Goal: Transaction & Acquisition: Download file/media

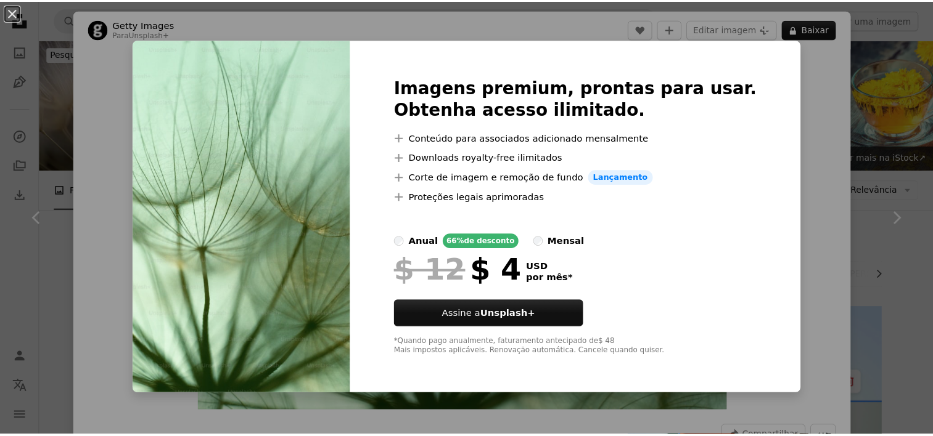
scroll to position [6418, 0]
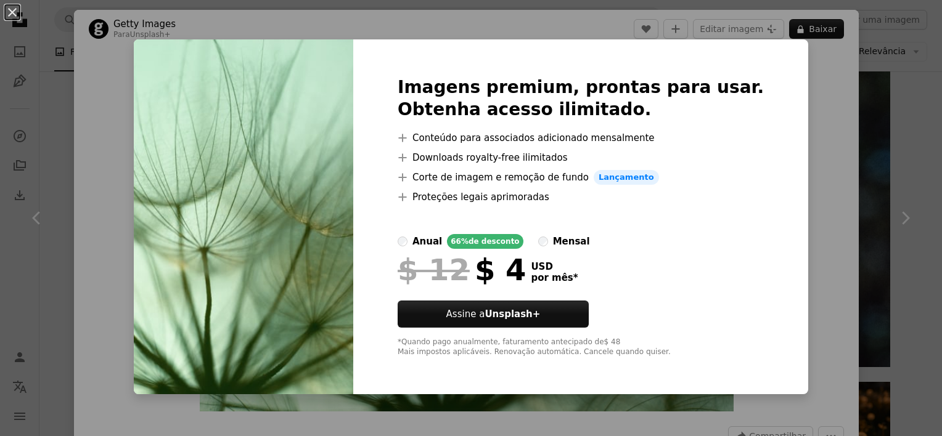
click at [806, 106] on div "An X shape Imagens premium, prontas para usar. Obtenha acesso ilimitado. A plus…" at bounding box center [471, 218] width 942 height 436
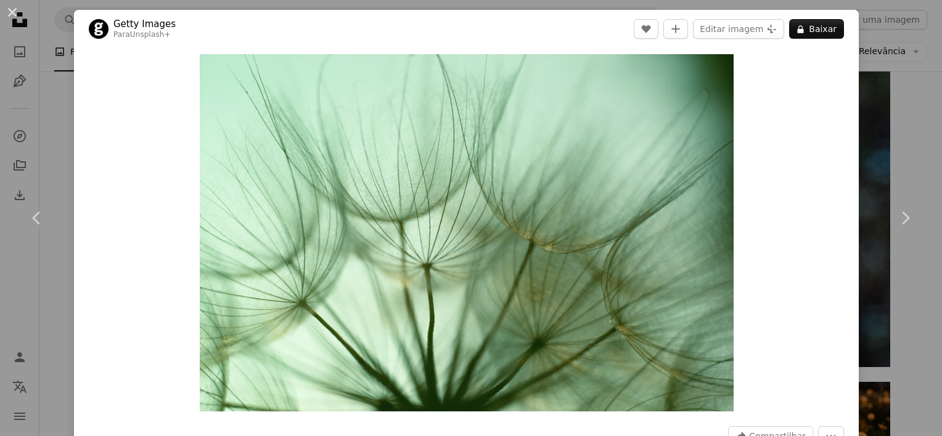
click at [912, 50] on div "An X shape Chevron left Chevron right Getty Images Para Unsplash+ A heart A plu…" at bounding box center [471, 218] width 942 height 436
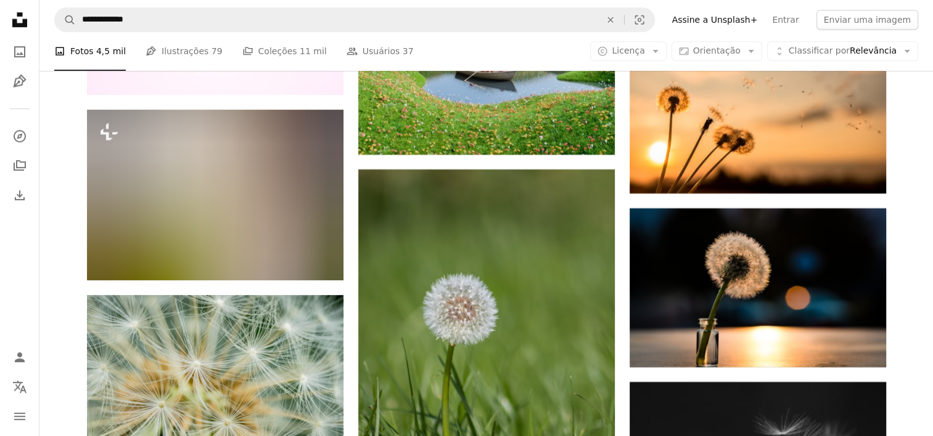
scroll to position [10427, 0]
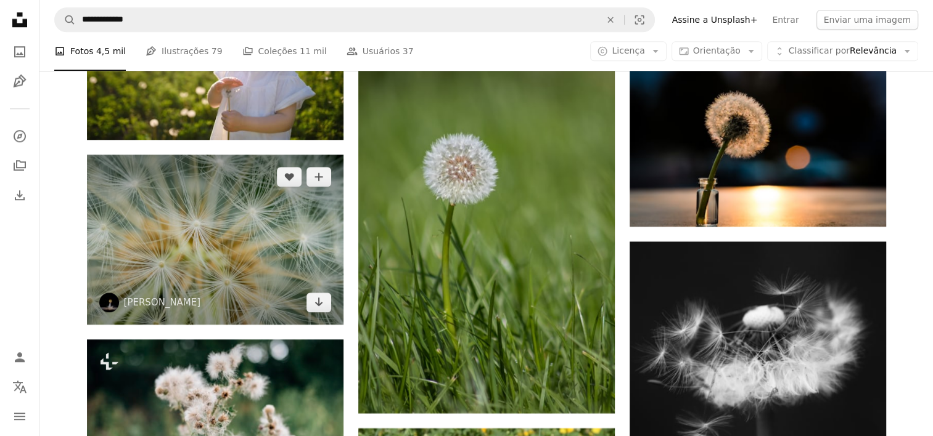
click at [229, 246] on img at bounding box center [215, 240] width 256 height 170
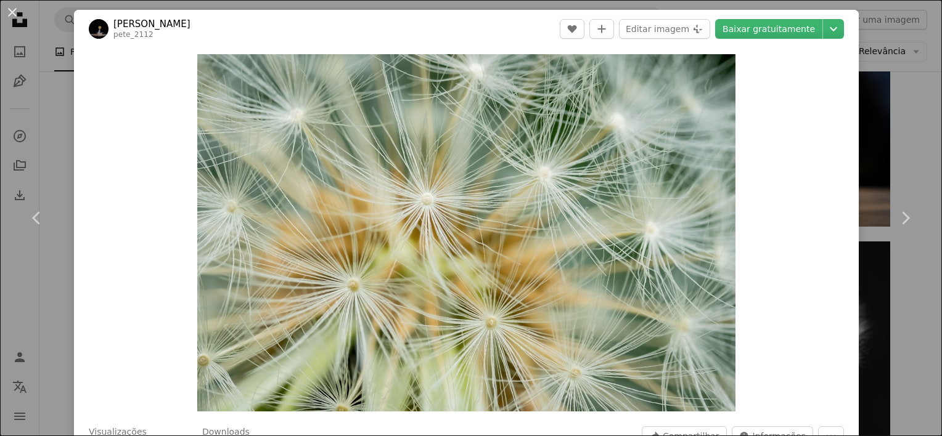
click at [907, 111] on div "An X shape Chevron left Chevron right [PERSON_NAME] F pete_2112 A heart A plus …" at bounding box center [471, 218] width 942 height 436
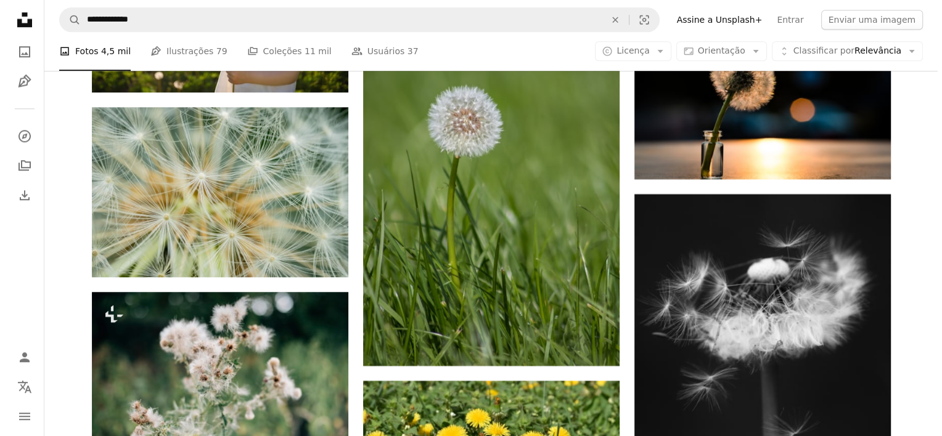
scroll to position [10506, 0]
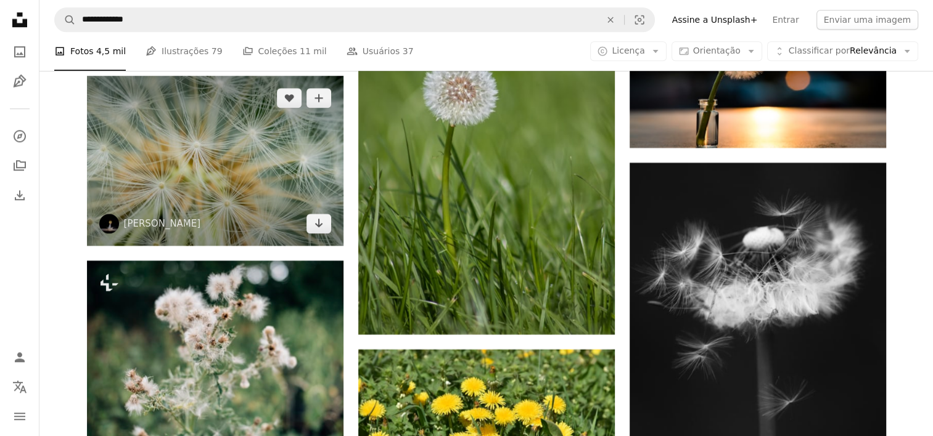
click at [218, 149] on img at bounding box center [215, 161] width 256 height 170
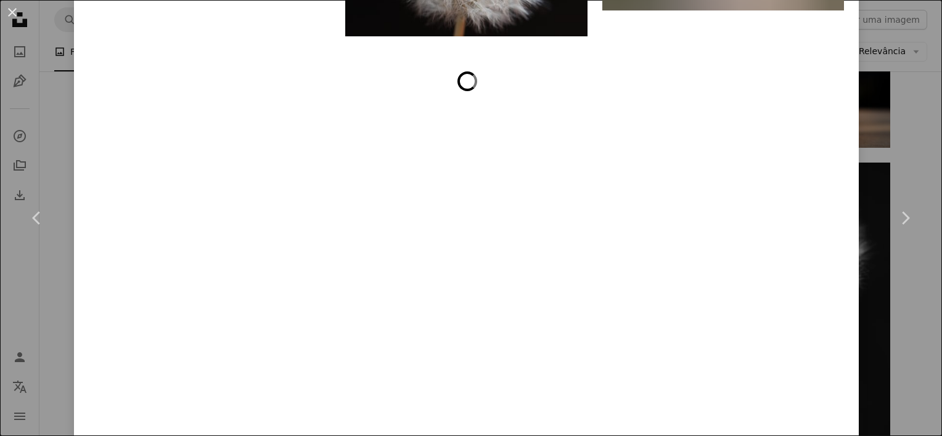
scroll to position [9715, 0]
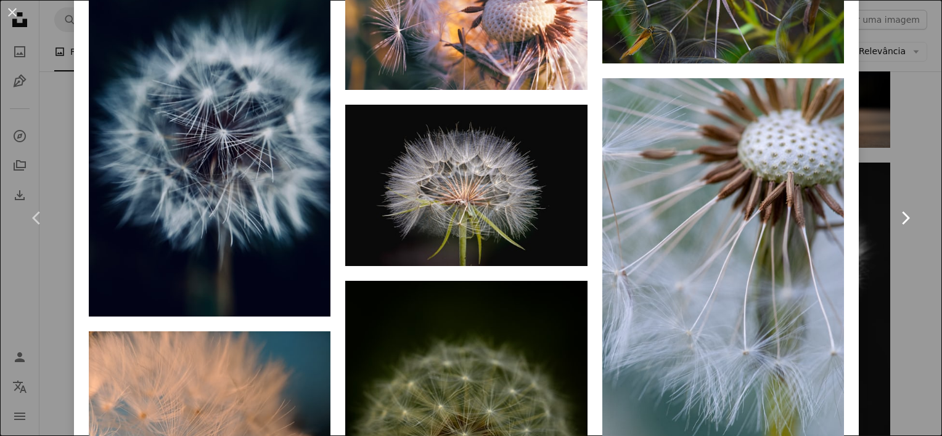
click at [868, 229] on link "Chevron right" at bounding box center [905, 218] width 74 height 118
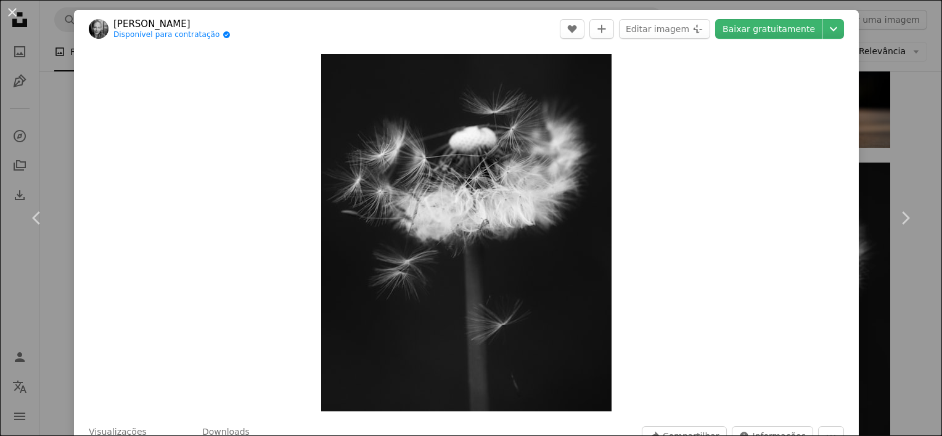
click at [893, 137] on div "An X shape Chevron left Chevron right [PERSON_NAME] Disponível para contratação…" at bounding box center [471, 218] width 942 height 436
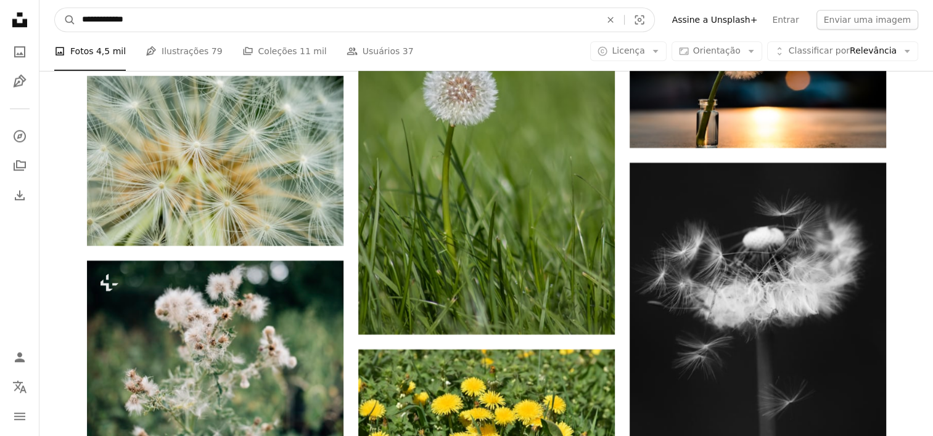
click at [388, 10] on input "**********" at bounding box center [336, 19] width 521 height 23
type input "**********"
click button "A magnifying glass" at bounding box center [65, 19] width 21 height 23
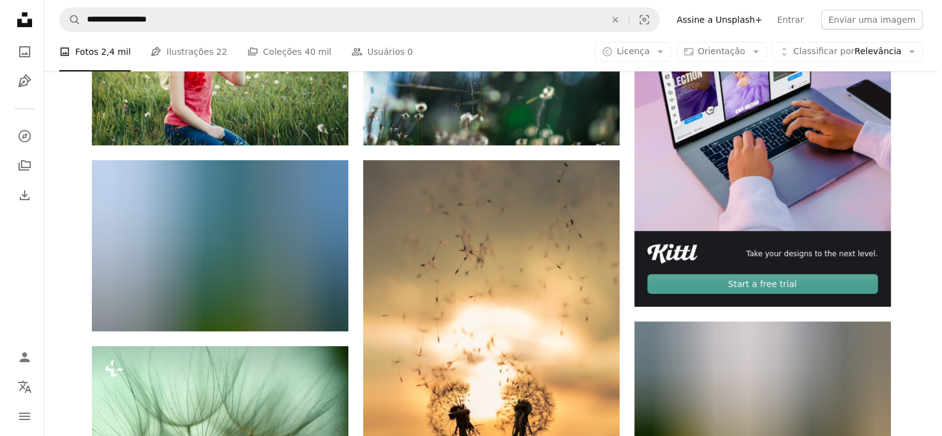
scroll to position [354, 0]
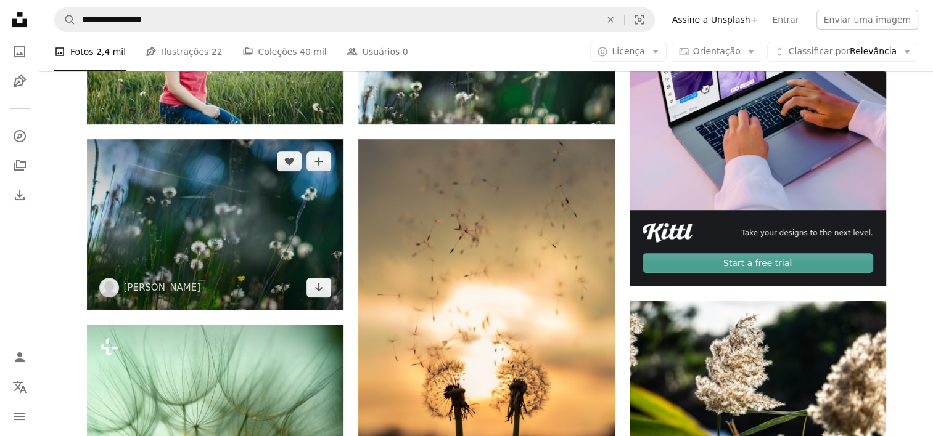
click at [277, 218] on img at bounding box center [215, 224] width 256 height 171
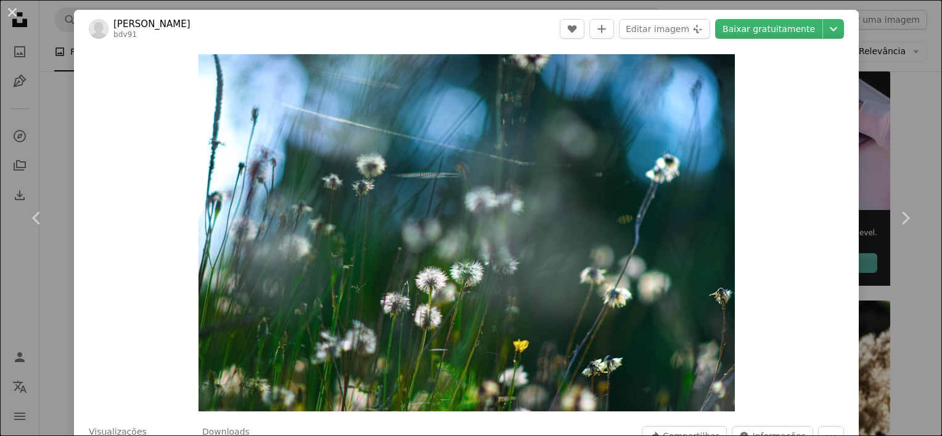
drag, startPoint x: 941, startPoint y: 45, endPoint x: 926, endPoint y: 63, distance: 23.7
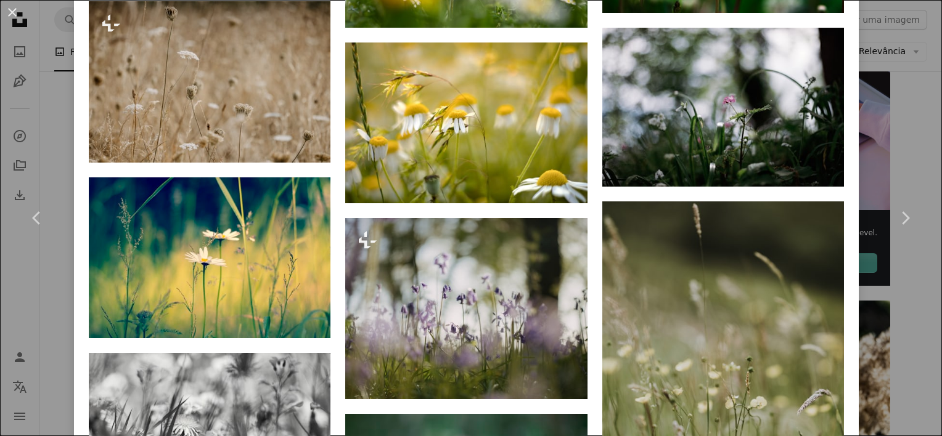
scroll to position [4274, 0]
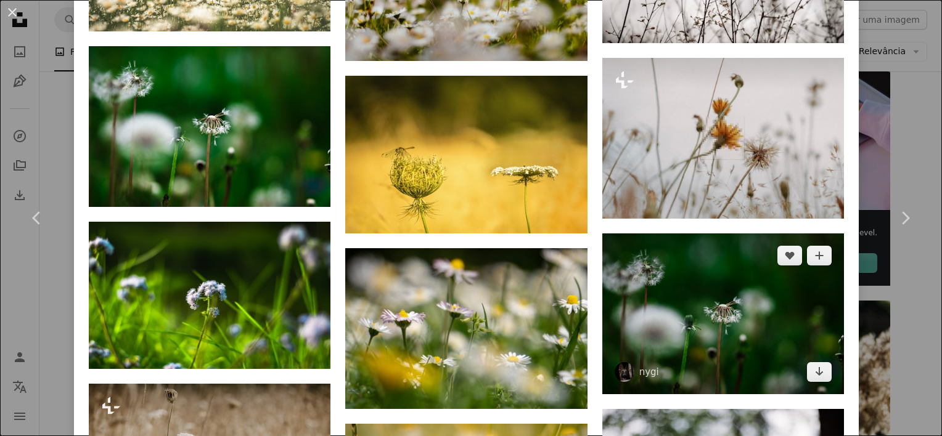
click at [760, 234] on img at bounding box center [723, 314] width 242 height 161
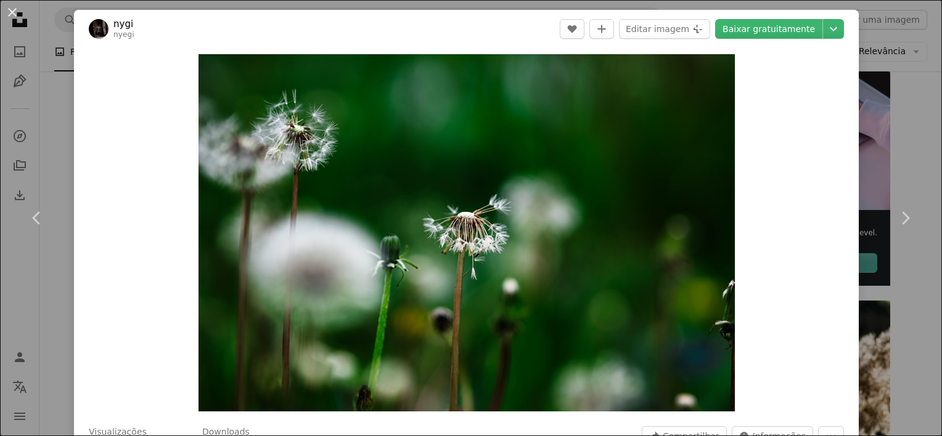
drag, startPoint x: 941, startPoint y: 58, endPoint x: 933, endPoint y: 35, distance: 24.8
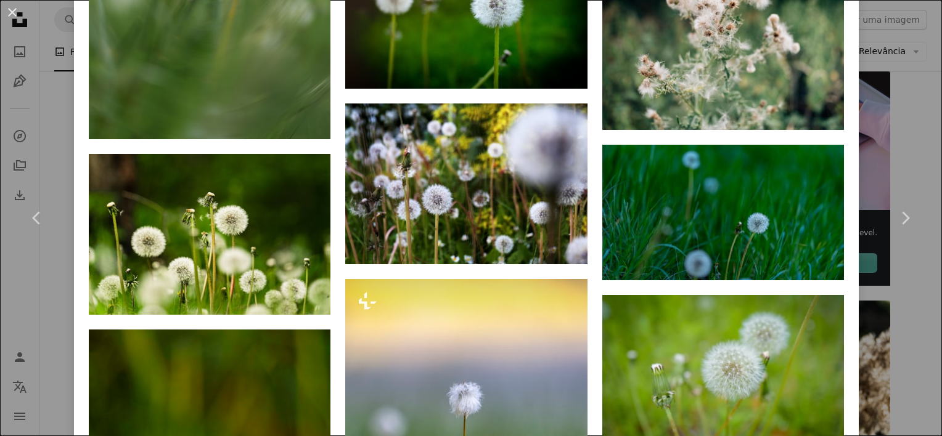
scroll to position [1264, 0]
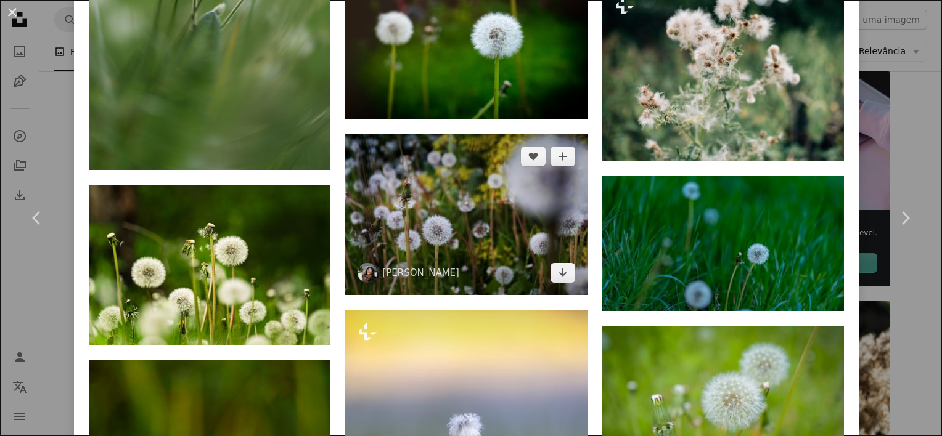
click at [473, 148] on img at bounding box center [466, 214] width 242 height 161
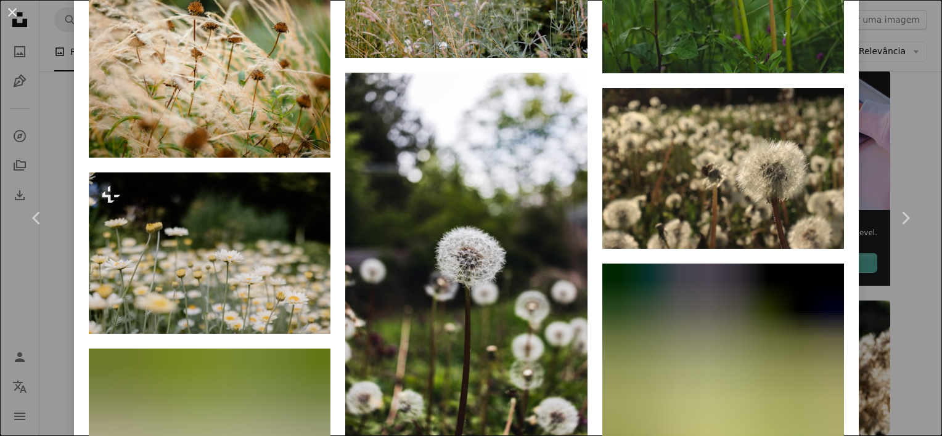
scroll to position [5050, 0]
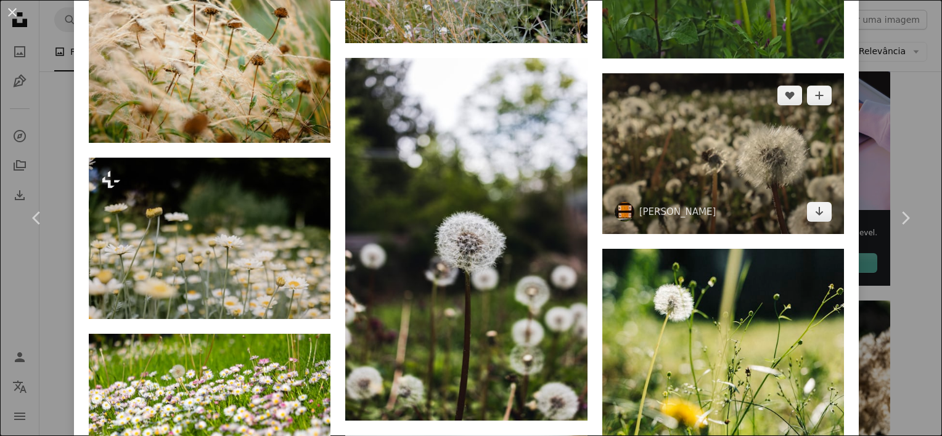
click at [780, 84] on img at bounding box center [723, 153] width 242 height 161
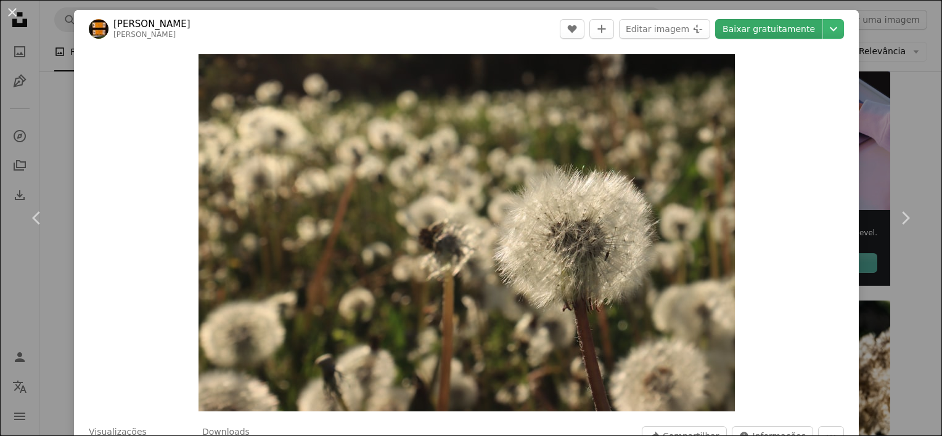
click at [759, 26] on link "Baixar gratuitamente" at bounding box center [768, 29] width 107 height 20
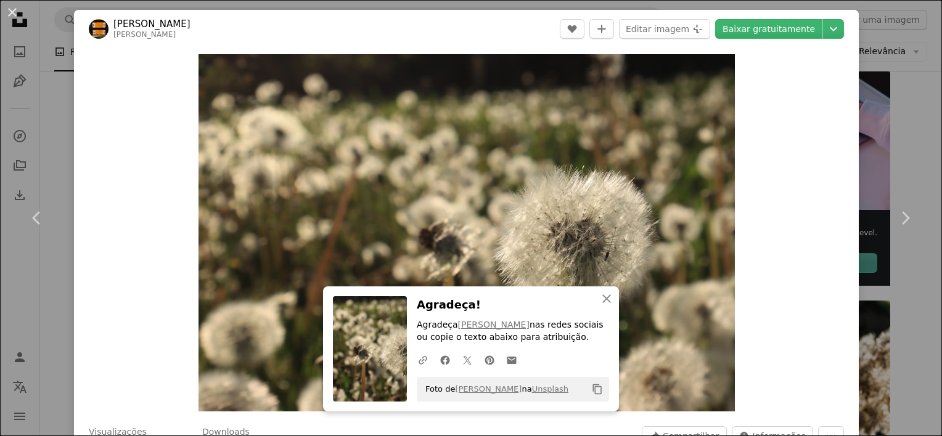
click at [858, 163] on div "An X shape Chevron left Chevron right [PERSON_NAME] [PERSON_NAME] A heart A plu…" at bounding box center [471, 218] width 942 height 436
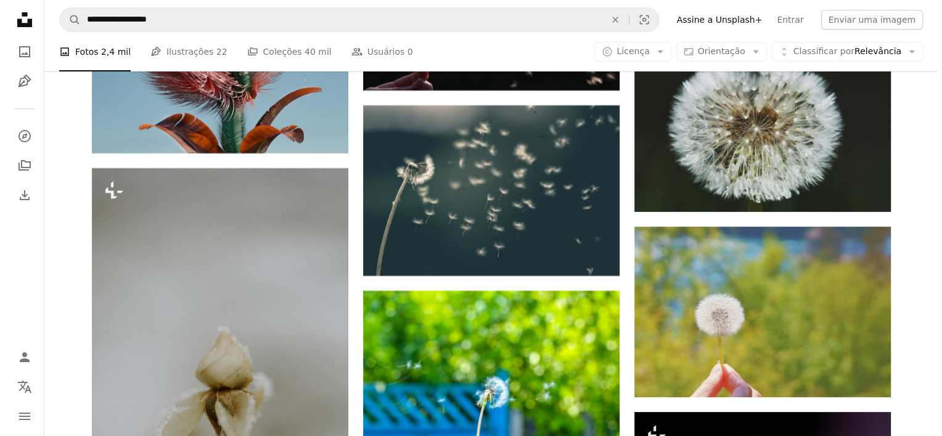
scroll to position [4770, 0]
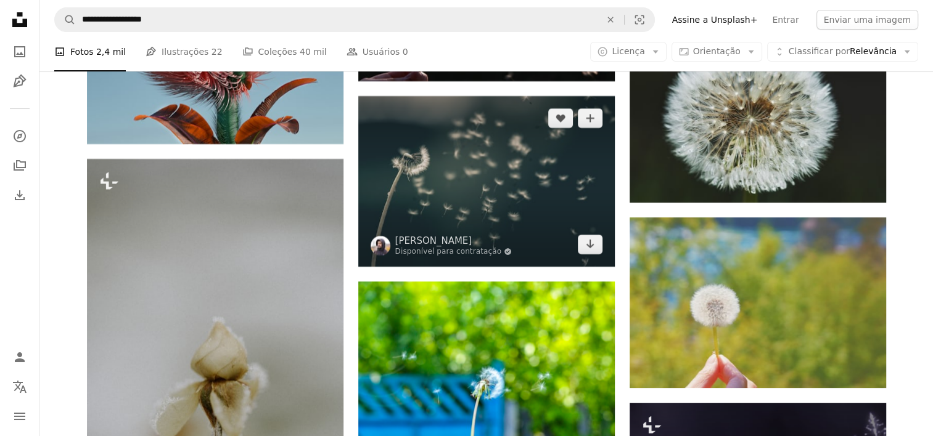
click at [529, 175] on img at bounding box center [486, 181] width 256 height 171
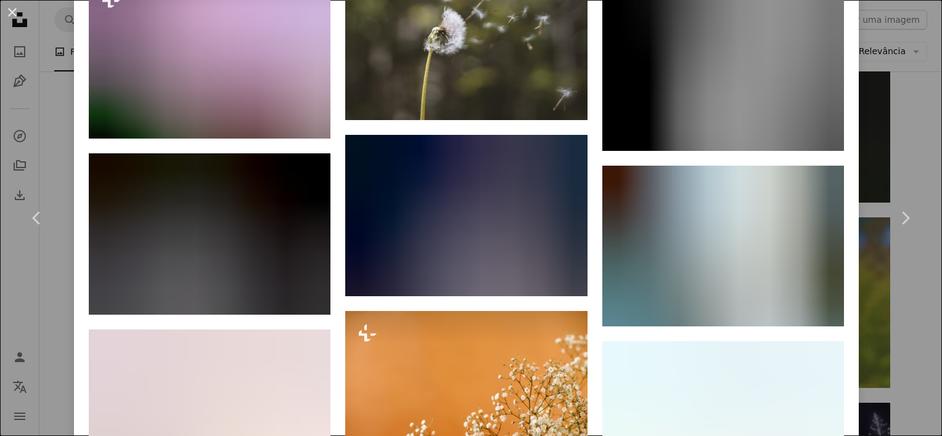
scroll to position [3301, 0]
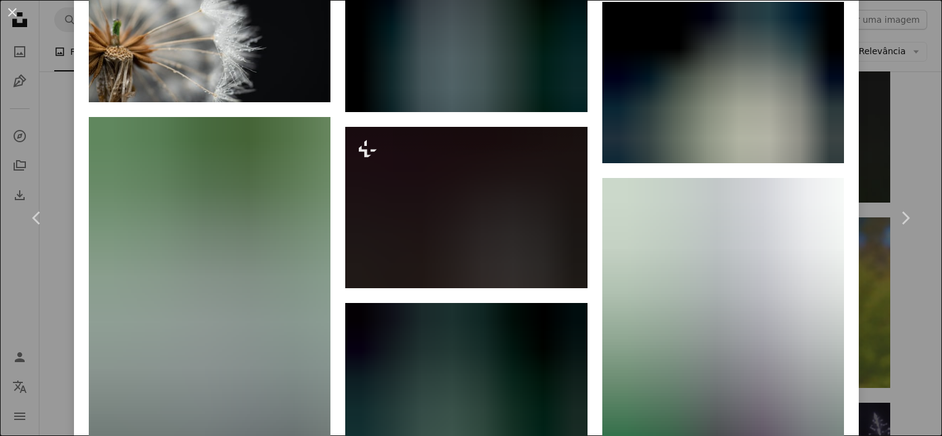
scroll to position [4569, 0]
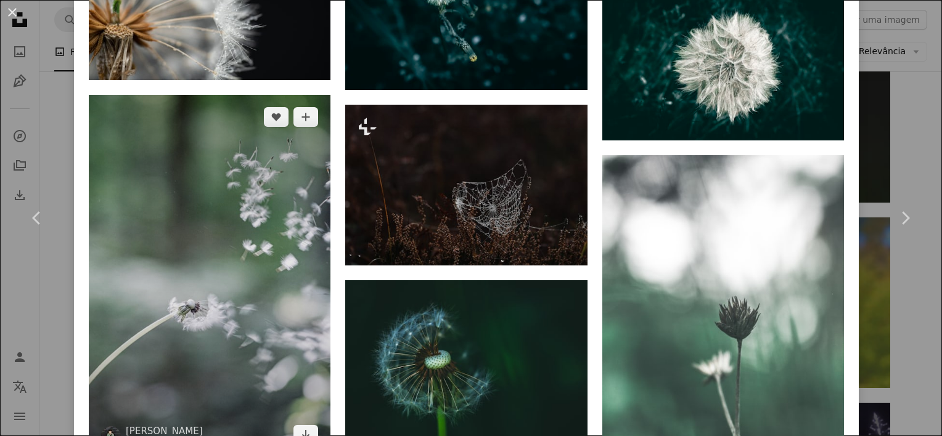
click at [243, 200] on img at bounding box center [210, 276] width 242 height 362
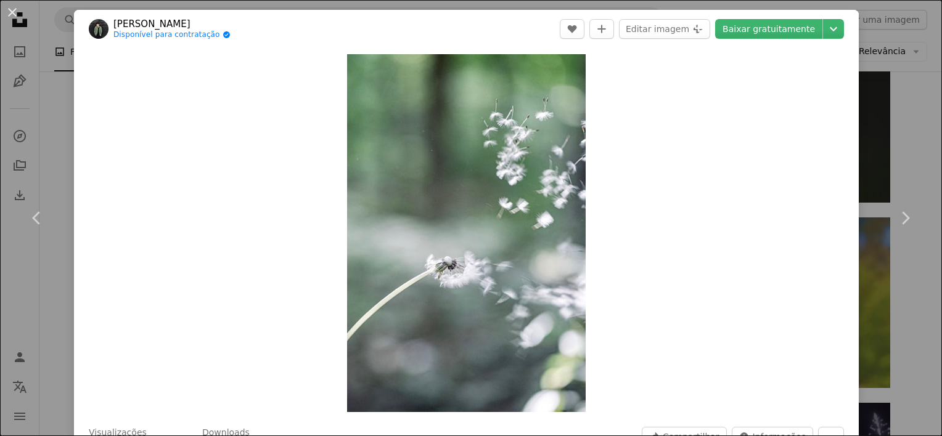
click at [919, 91] on div "An X shape Chevron left Chevron right Zhanjiang Chen Disponível para contrataçã…" at bounding box center [471, 218] width 942 height 436
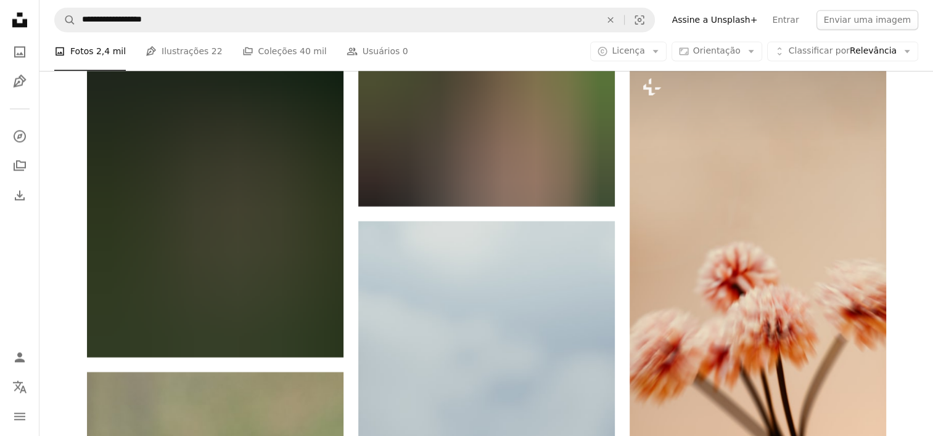
scroll to position [11116, 0]
